Goal: Obtain resource: Obtain resource

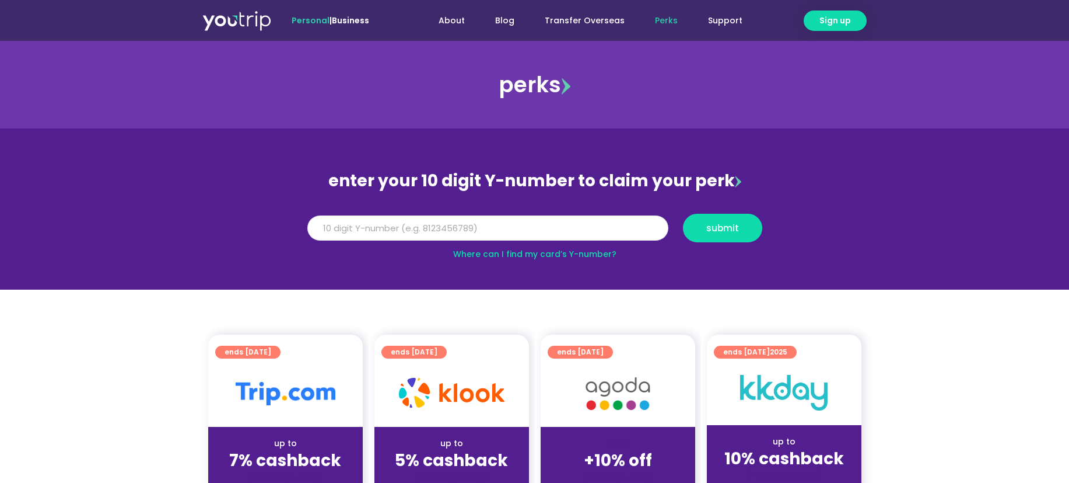
click at [488, 232] on input "Y Number" at bounding box center [487, 228] width 361 height 26
type input "8181390794"
click at [746, 225] on span "submit" at bounding box center [723, 227] width 60 height 9
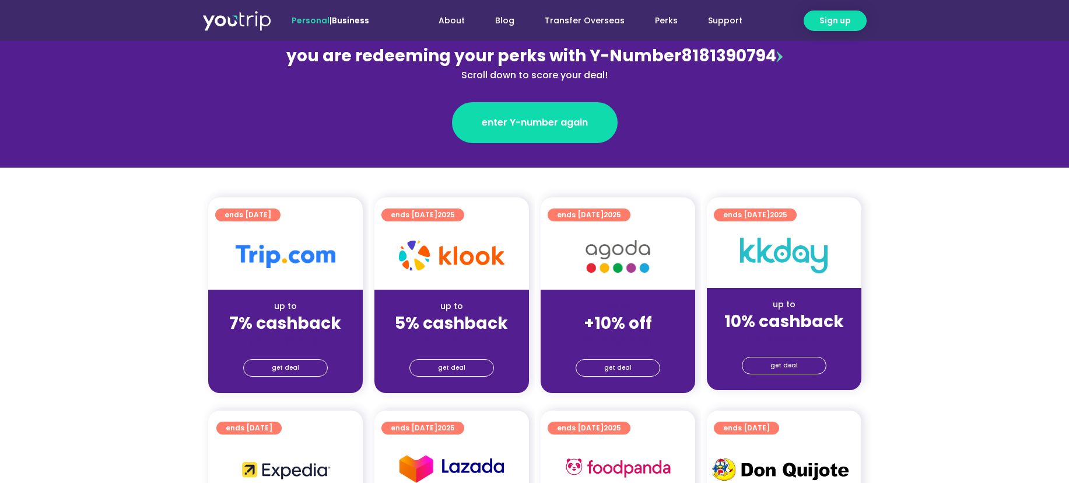
scroll to position [152, 0]
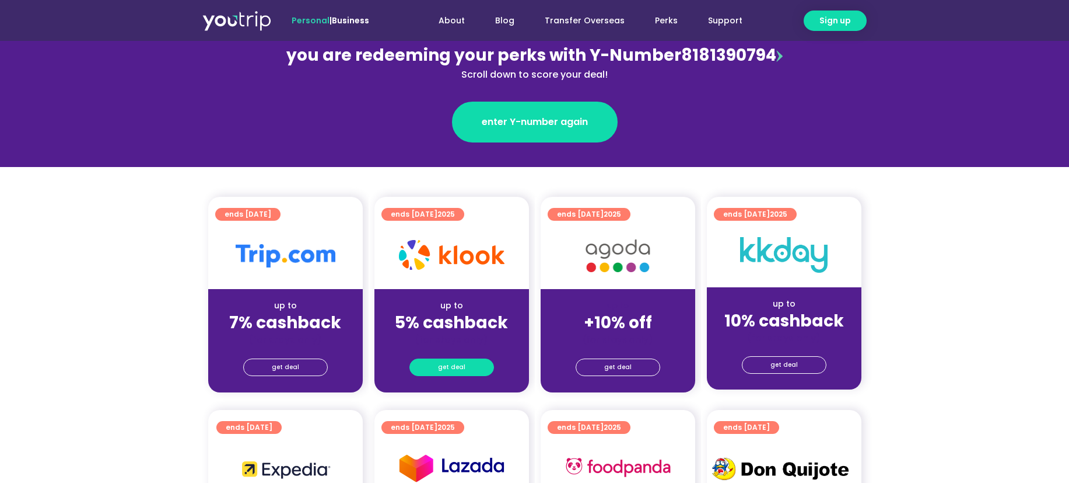
click at [458, 371] on span "get deal" at bounding box center [451, 367] width 27 height 16
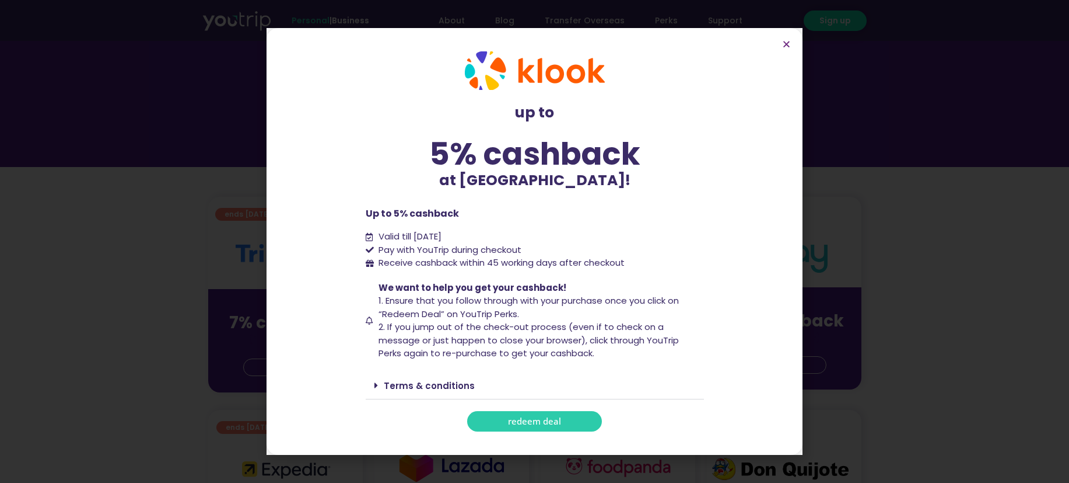
click at [553, 418] on span "redeem deal" at bounding box center [534, 421] width 53 height 9
